Goal: Task Accomplishment & Management: Manage account settings

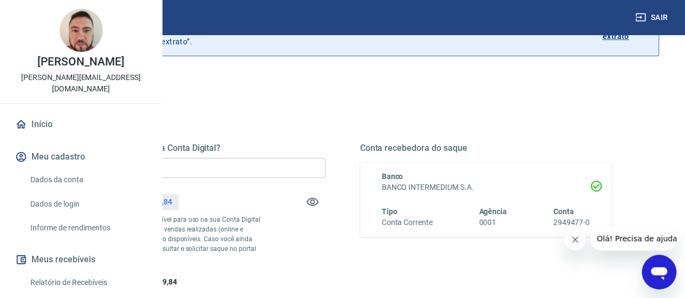
scroll to position [108, 0]
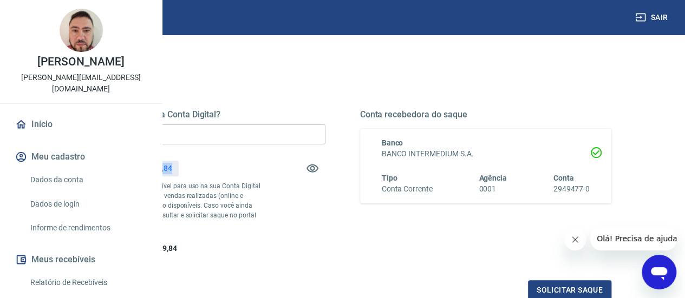
drag, startPoint x: 301, startPoint y: 166, endPoint x: 332, endPoint y: 166, distance: 30.3
click at [178, 166] on div "R$ 2.109,84" at bounding box center [151, 169] width 53 height 16
copy p "2.109,84"
drag, startPoint x: 324, startPoint y: 137, endPoint x: 196, endPoint y: 134, distance: 127.9
click at [196, 134] on div "Quanto deseja sacar da Conta Digital? R$ 0,00 ​ Saldo total*: R$ 2.109,84 *Corr…" at bounding box center [342, 233] width 633 height 387
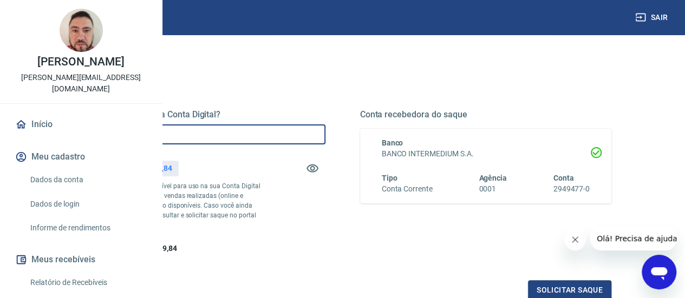
paste input "2.109,84"
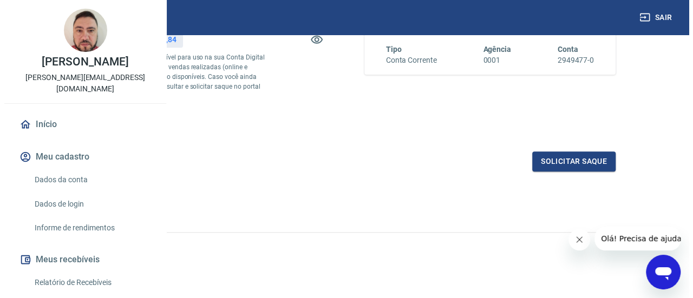
scroll to position [256, 0]
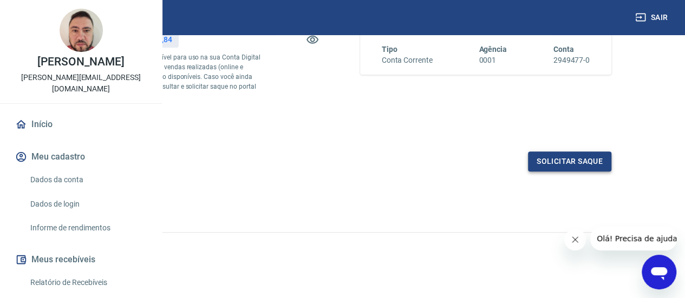
type input "R$ 2.109,84"
click at [544, 160] on button "Solicitar saque" at bounding box center [569, 162] width 83 height 20
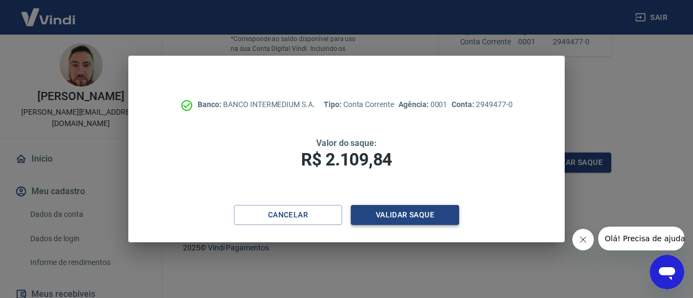
click at [394, 218] on button "Validar saque" at bounding box center [405, 215] width 108 height 20
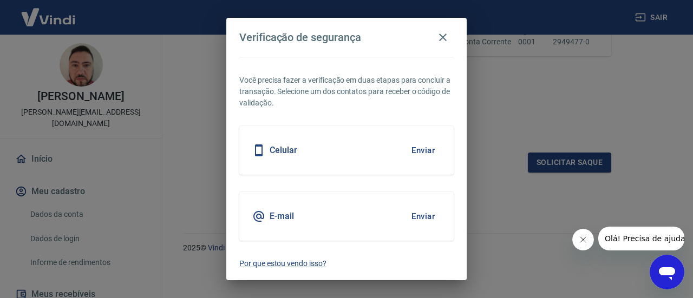
click at [429, 218] on button "Enviar" at bounding box center [423, 216] width 35 height 23
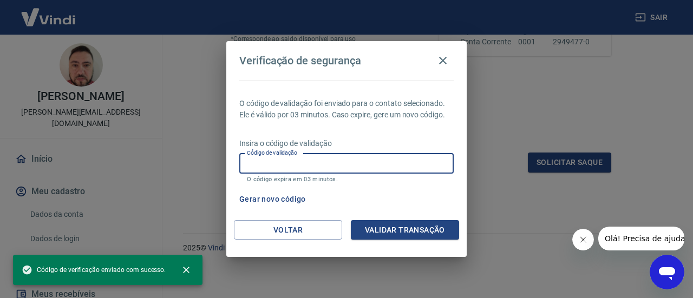
click at [299, 165] on input "Código de validação" at bounding box center [346, 164] width 215 height 20
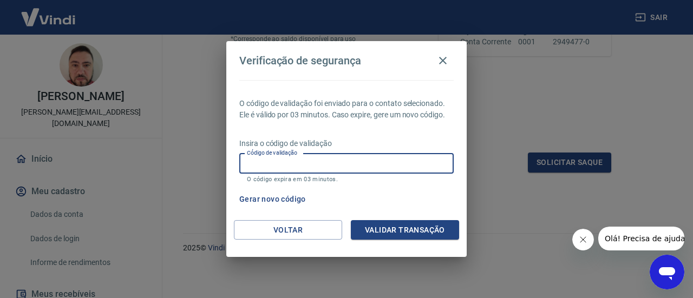
paste input "553980"
type input "553980"
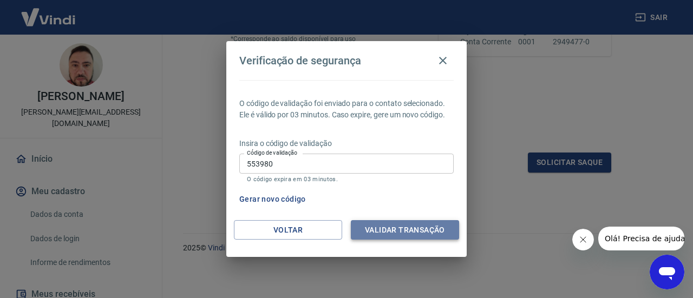
click at [412, 231] on button "Validar transação" at bounding box center [405, 230] width 108 height 20
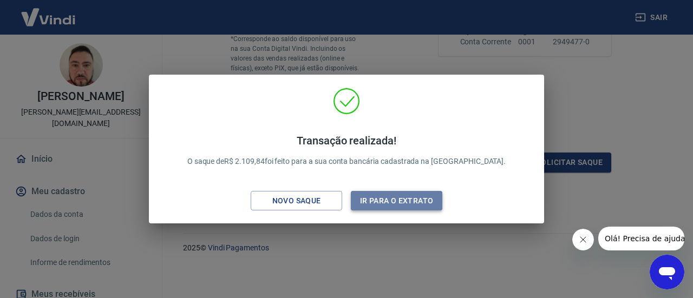
click at [385, 205] on button "Ir para o extrato" at bounding box center [397, 201] width 92 height 20
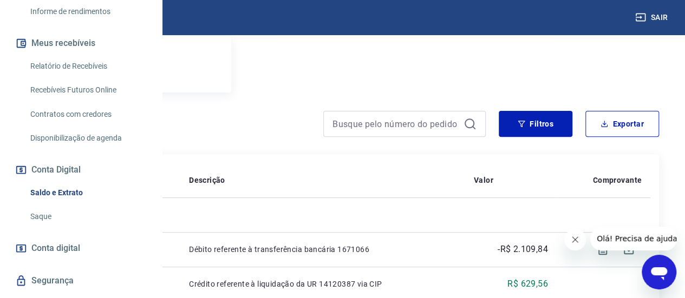
scroll to position [163, 0]
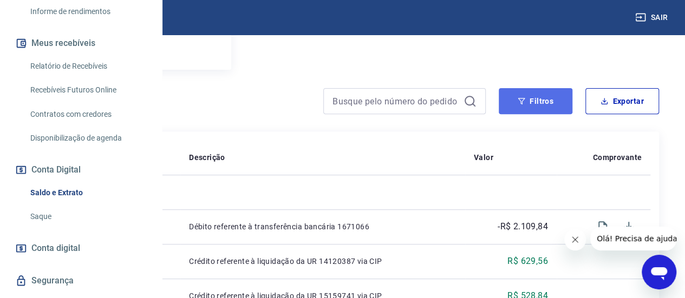
click at [537, 105] on button "Filtros" at bounding box center [536, 101] width 74 height 26
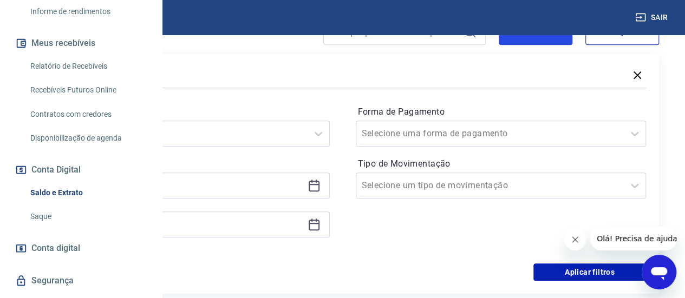
scroll to position [271, 0]
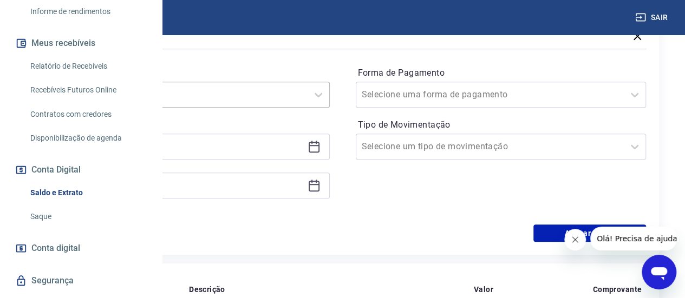
click at [302, 89] on div at bounding box center [173, 94] width 257 height 15
click at [154, 100] on input "Período" at bounding box center [99, 94] width 109 height 13
click at [328, 70] on label "Período" at bounding box center [184, 73] width 287 height 13
click at [303, 149] on input at bounding box center [175, 147] width 255 height 16
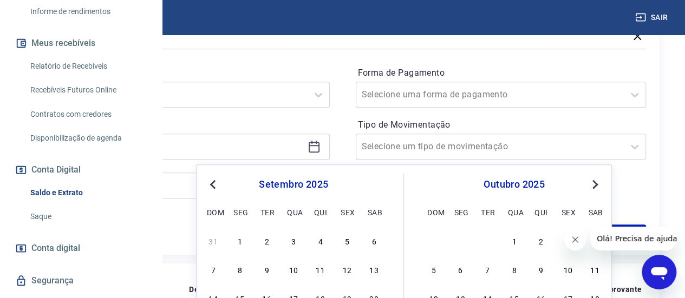
click at [218, 181] on button "Previous Month" at bounding box center [212, 184] width 13 height 13
click at [216, 181] on button "Previous Month" at bounding box center [212, 184] width 13 height 13
click at [270, 241] on div "1" at bounding box center [267, 241] width 13 height 13
type input "[DATE]"
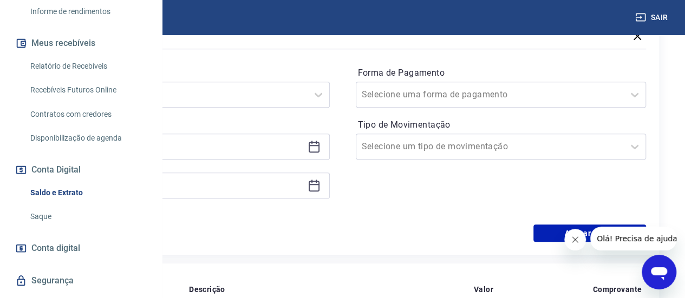
click at [321, 185] on icon at bounding box center [314, 185] width 13 height 13
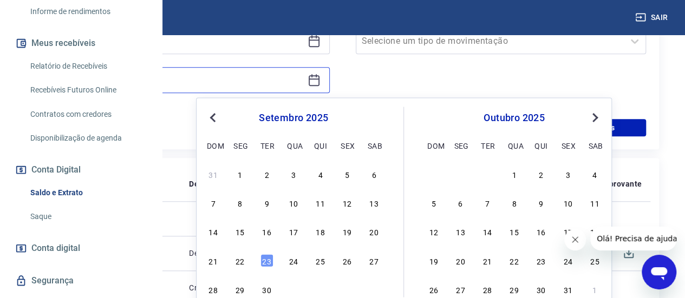
scroll to position [379, 0]
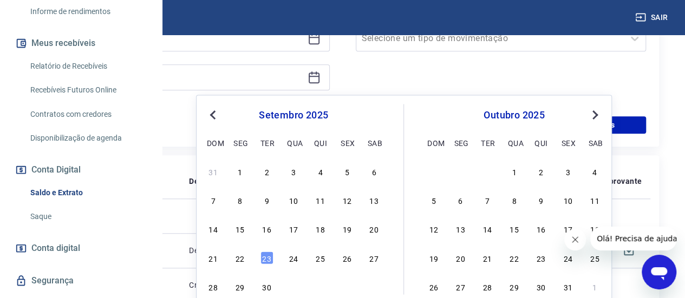
click at [213, 118] on button "Previous Month" at bounding box center [212, 114] width 13 height 13
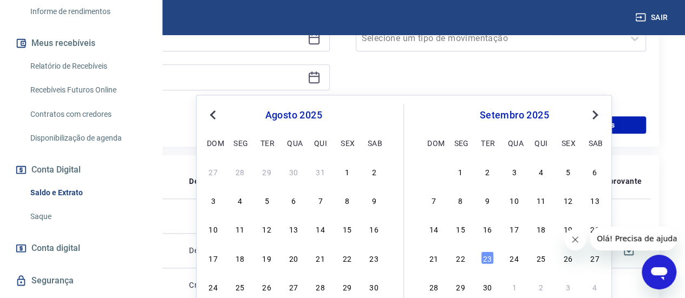
click at [218, 119] on button "Previous Month" at bounding box center [212, 114] width 13 height 13
click at [319, 291] on div "31" at bounding box center [320, 286] width 13 height 13
type input "[DATE]"
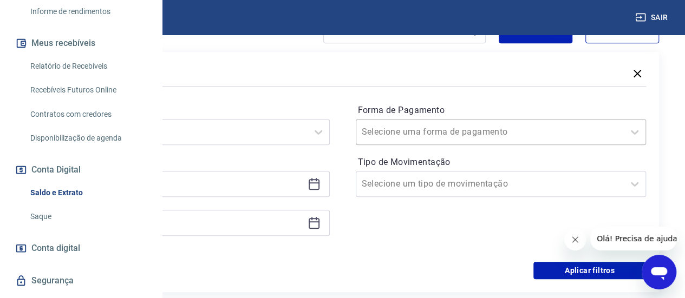
scroll to position [217, 0]
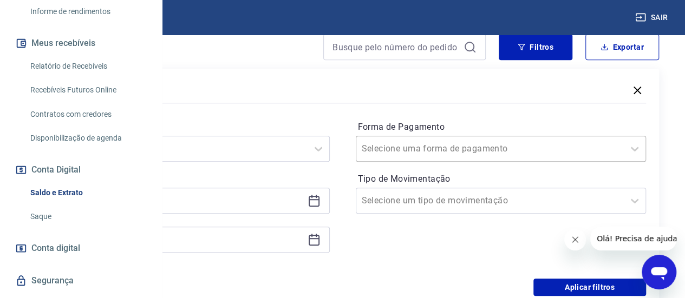
click at [471, 148] on input "Forma de Pagamento" at bounding box center [416, 148] width 109 height 13
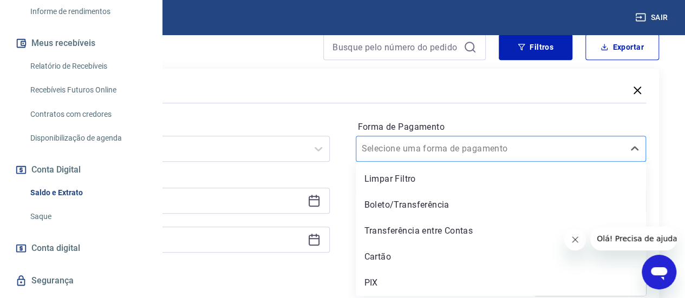
click at [471, 148] on input "Forma de Pagamento" at bounding box center [416, 148] width 109 height 13
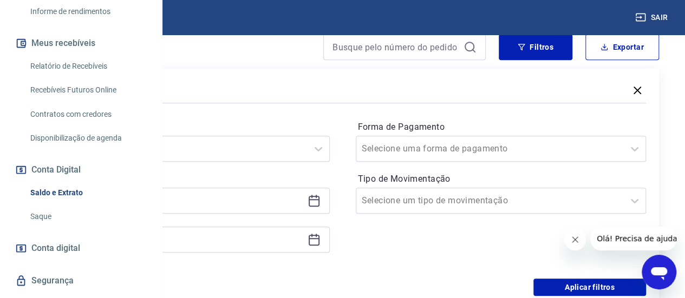
click at [566, 110] on div "Período Selecione um período Período personalizado Selected date: [DATE] [DATE]…" at bounding box center [342, 192] width 607 height 173
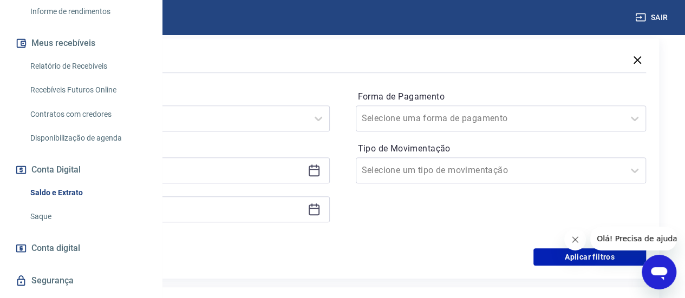
scroll to position [271, 0]
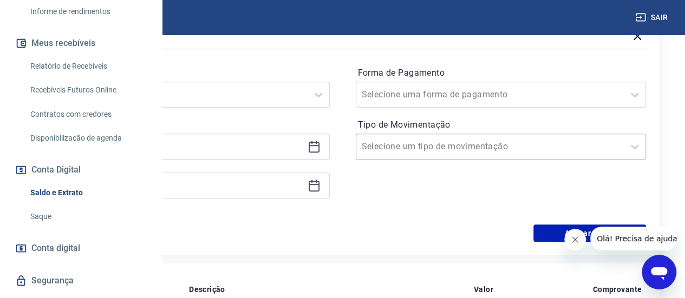
click at [471, 141] on input "Tipo de Movimentação" at bounding box center [416, 146] width 109 height 13
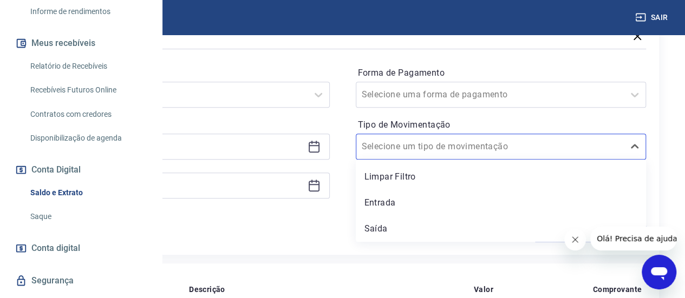
click at [567, 69] on label "Forma de Pagamento" at bounding box center [501, 73] width 287 height 13
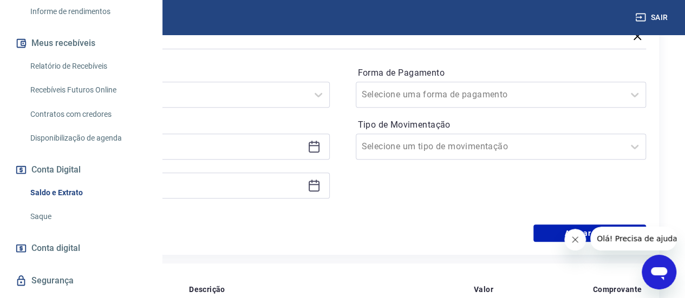
scroll to position [433, 0]
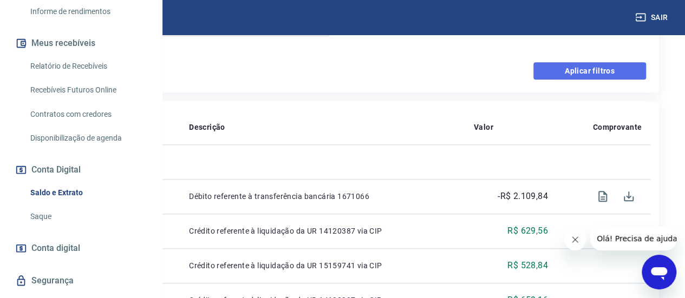
click at [590, 69] on button "Aplicar filtros" at bounding box center [590, 70] width 113 height 17
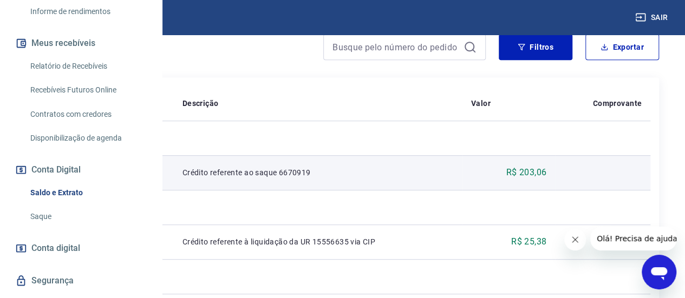
scroll to position [108, 0]
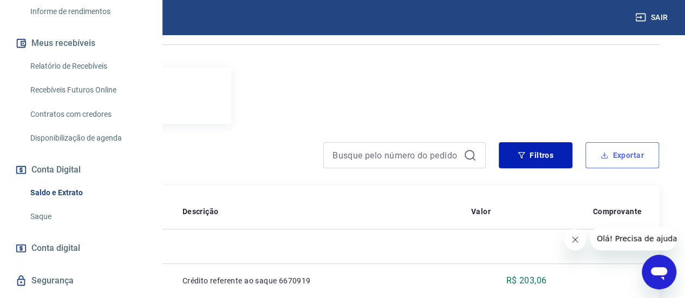
click at [605, 161] on button "Exportar" at bounding box center [623, 155] width 74 height 26
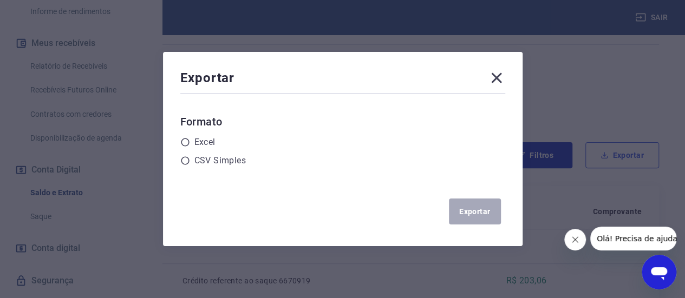
scroll to position [11, 0]
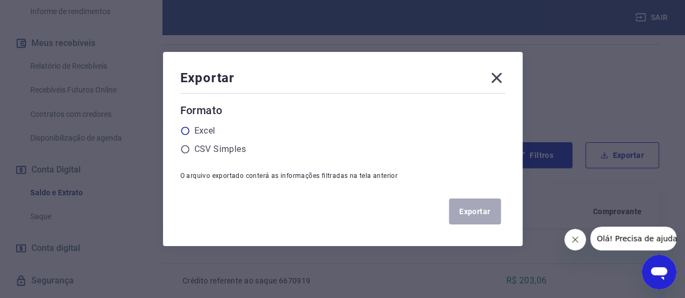
click at [190, 131] on icon at bounding box center [185, 131] width 10 height 10
click at [0, 0] on input "radio" at bounding box center [0, 0] width 0 height 0
click at [484, 218] on button "Exportar" at bounding box center [475, 212] width 52 height 26
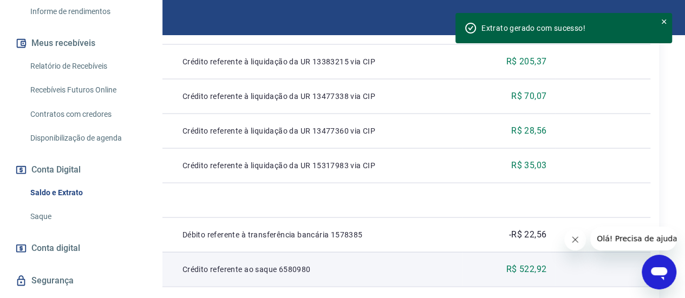
scroll to position [1112, 0]
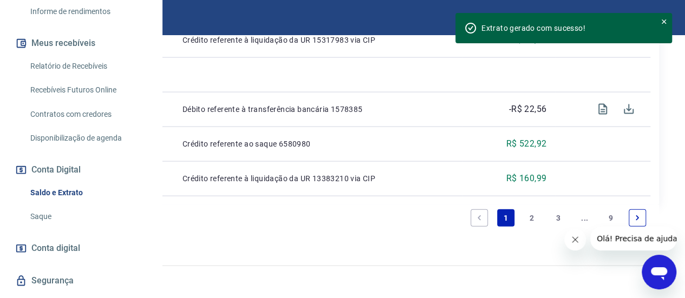
click at [574, 243] on icon "Fechar mensagem da empresa" at bounding box center [575, 240] width 9 height 9
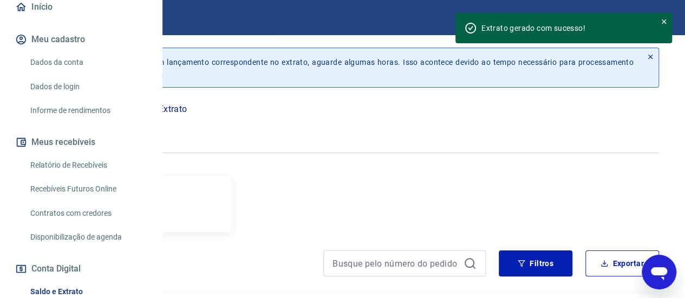
scroll to position [0, 0]
